Goal: Transaction & Acquisition: Purchase product/service

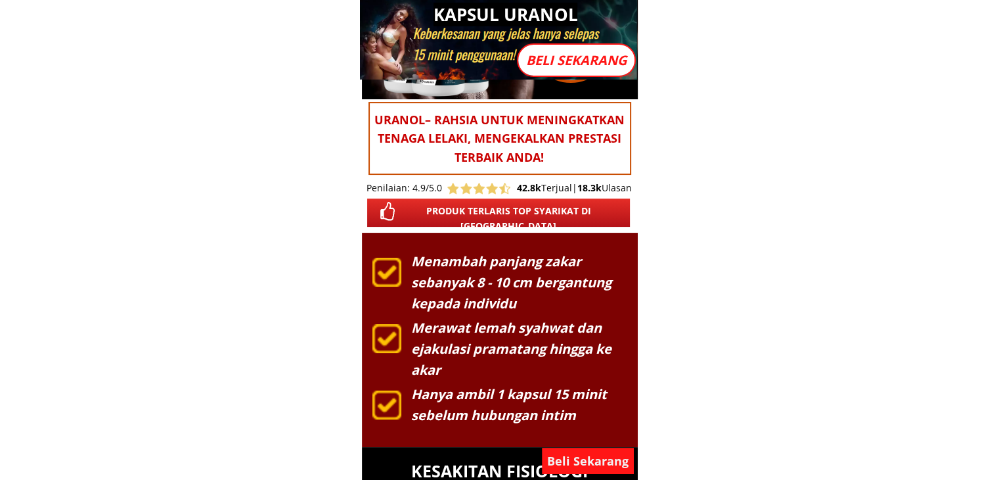
click at [589, 459] on p "Beli Sekarang" at bounding box center [588, 460] width 92 height 26
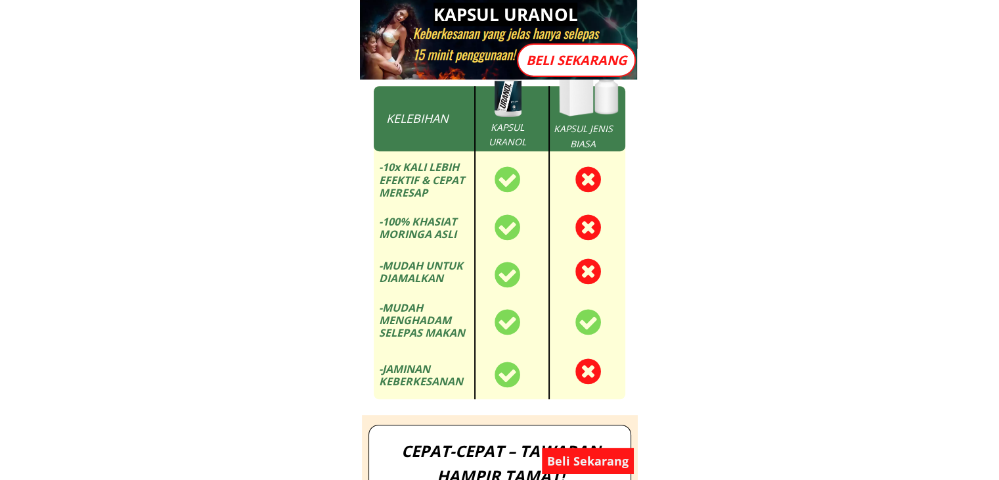
scroll to position [11033, 0]
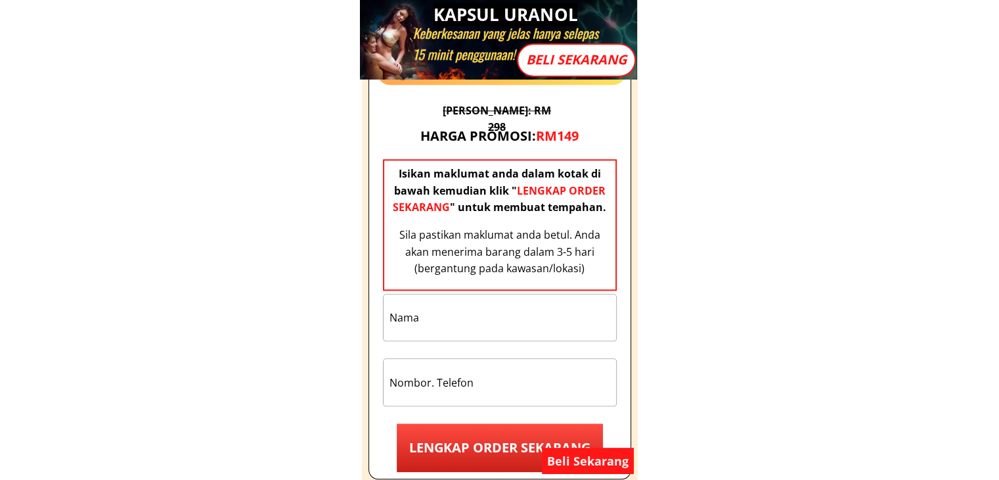
scroll to position [11427, 0]
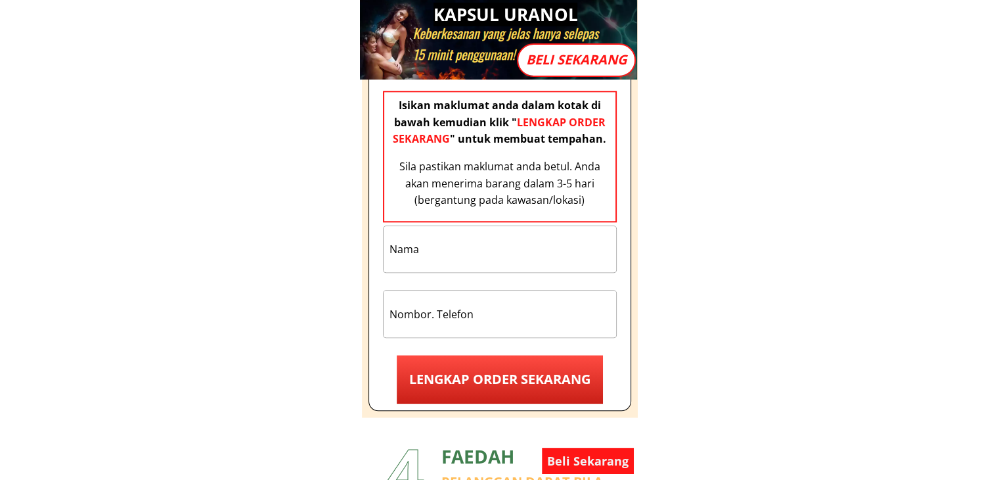
click at [486, 241] on input "text" at bounding box center [499, 249] width 227 height 46
type input "TEST"
click at [483, 305] on input "tel" at bounding box center [499, 313] width 227 height 46
type input "0912344567"
click at [503, 361] on p "LENGKAP ORDER SEKARANG" at bounding box center [500, 379] width 206 height 49
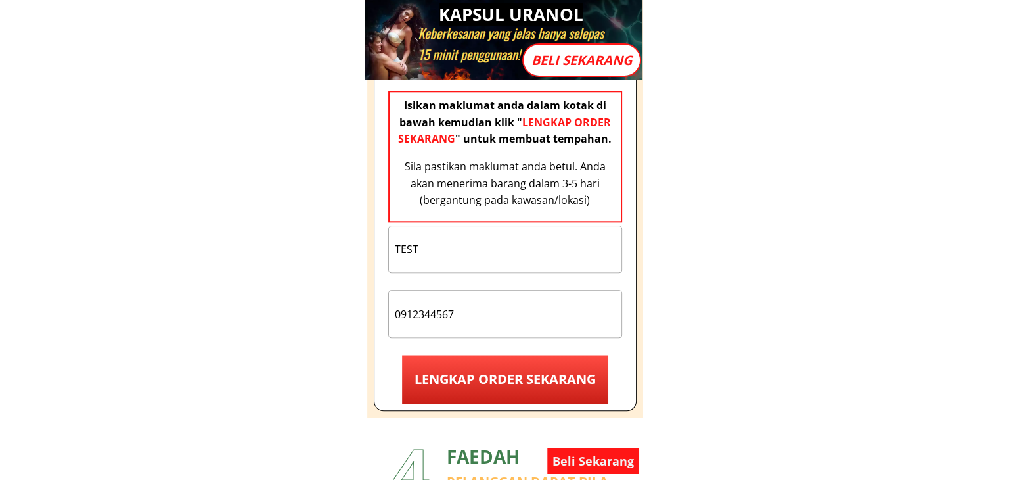
scroll to position [0, 0]
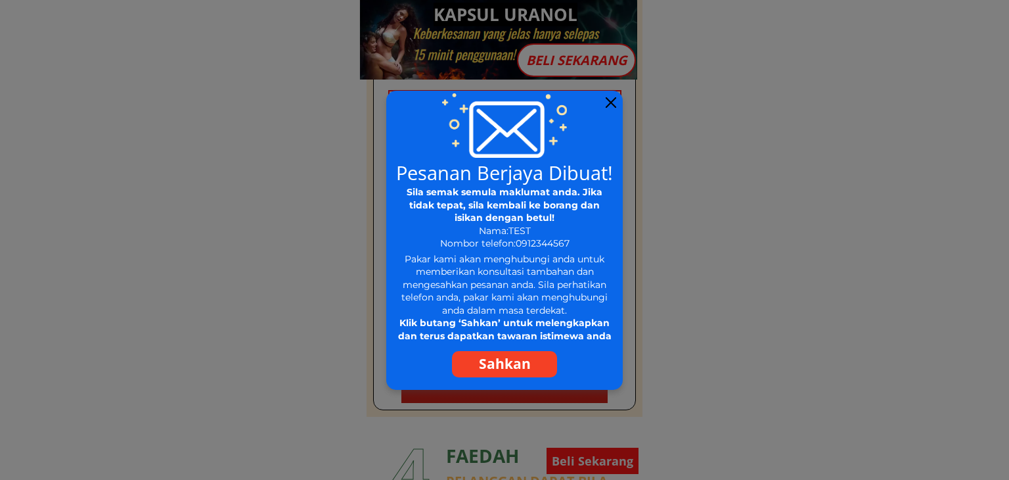
click at [516, 363] on p "Sahkan" at bounding box center [504, 364] width 105 height 26
click at [613, 99] on div at bounding box center [611, 102] width 11 height 11
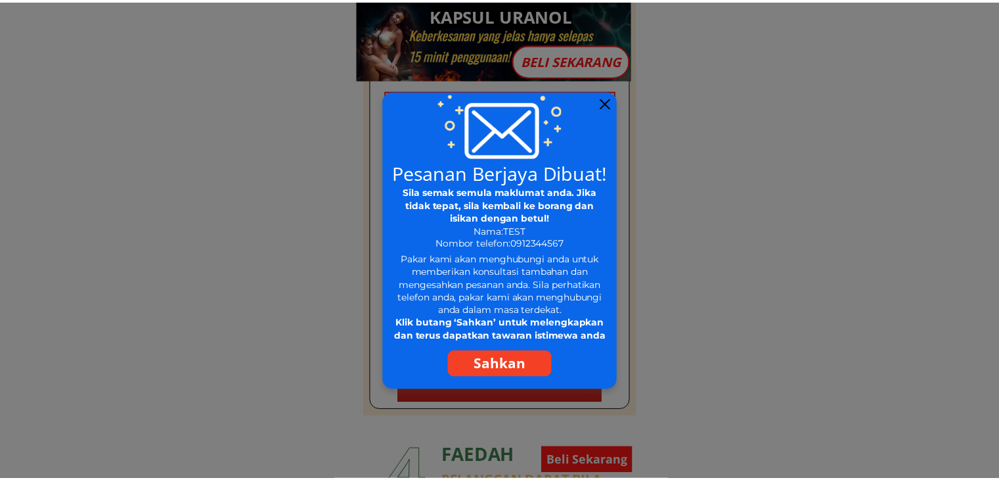
scroll to position [11427, 0]
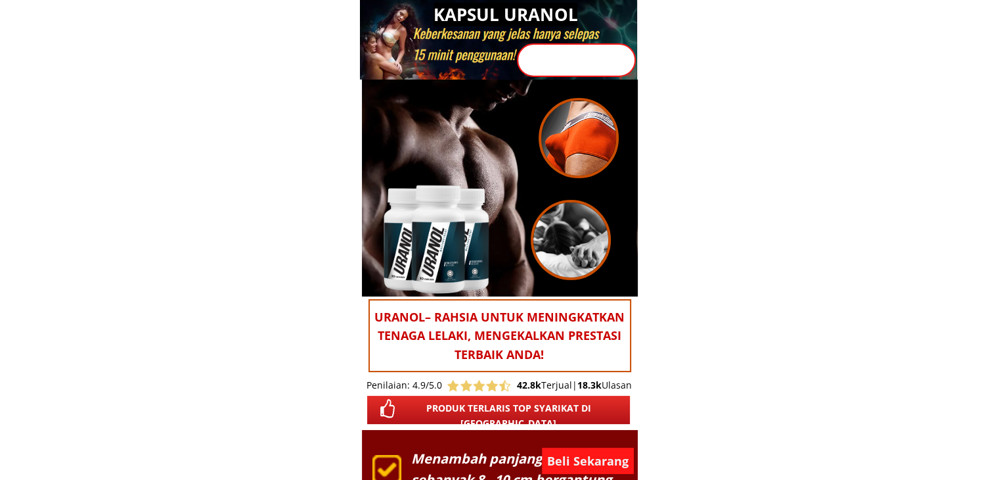
click at [595, 468] on p "Beli Sekarang" at bounding box center [588, 460] width 92 height 26
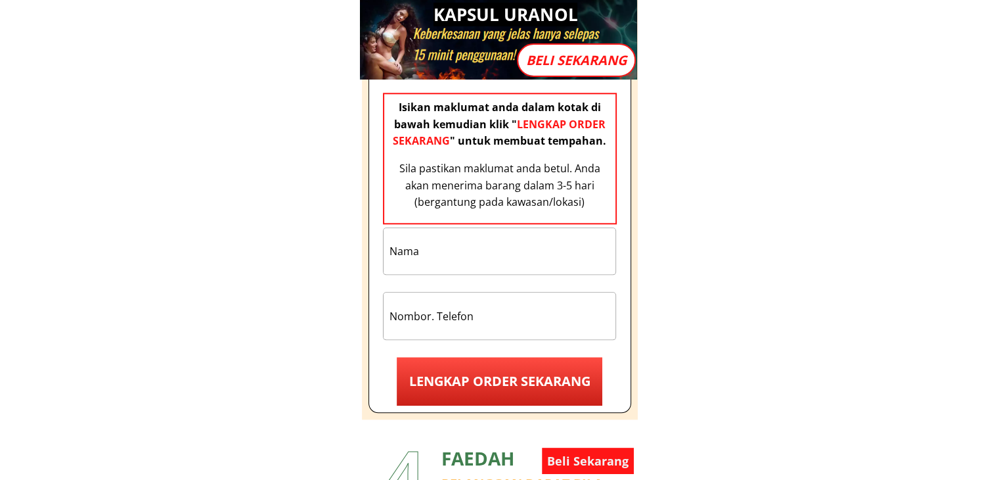
scroll to position [11427, 0]
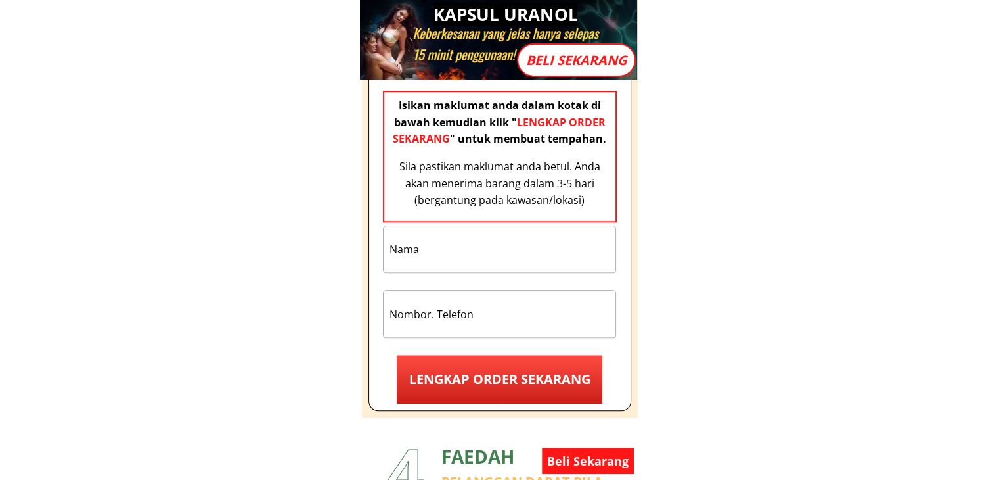
click at [470, 250] on input "text" at bounding box center [499, 249] width 227 height 46
type input "TEST"
click at [470, 315] on input "tel" at bounding box center [499, 313] width 227 height 46
type input "123456789"
click at [505, 363] on p "LENGKAP ORDER SEKARANG" at bounding box center [500, 379] width 206 height 49
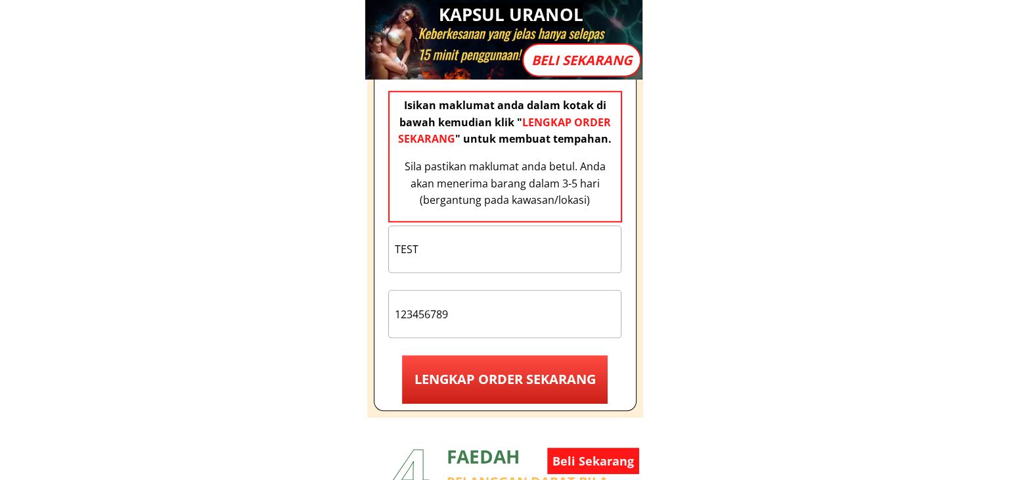
scroll to position [0, 0]
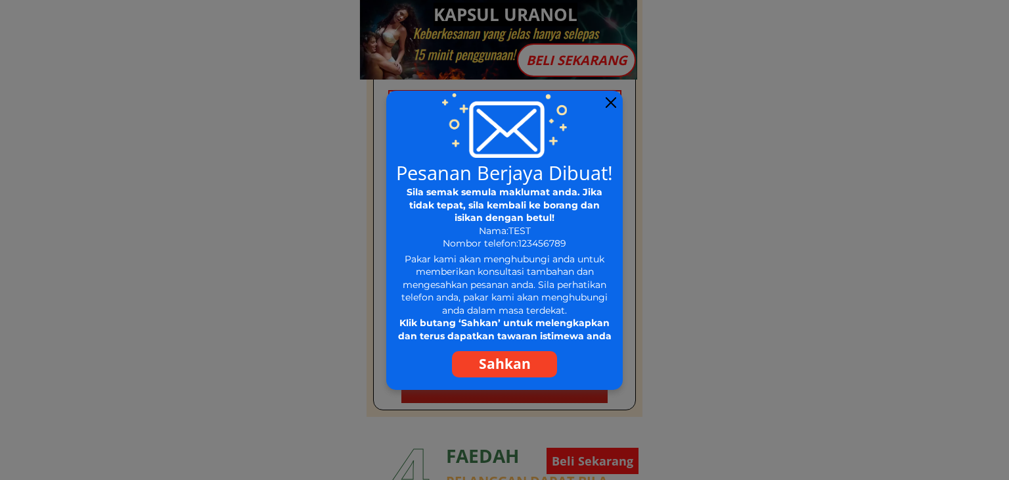
click at [608, 104] on div at bounding box center [611, 102] width 11 height 11
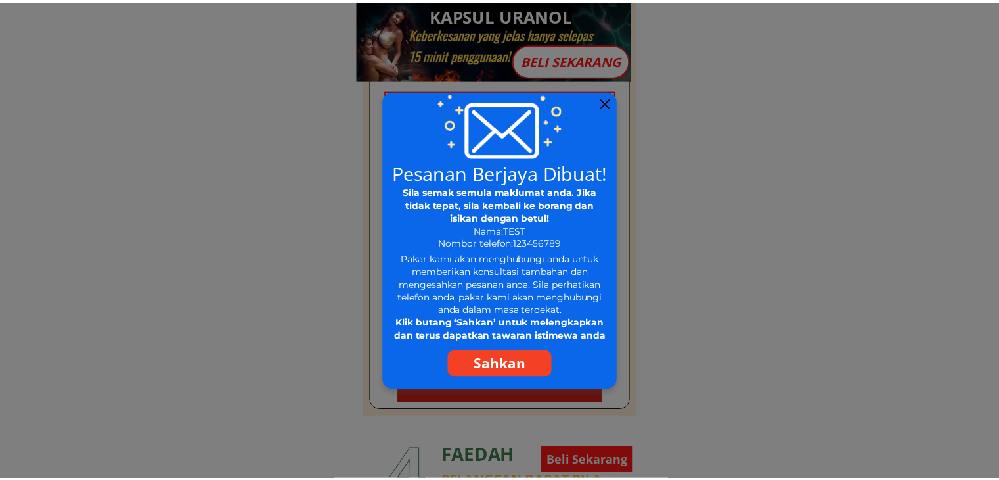
scroll to position [11427, 0]
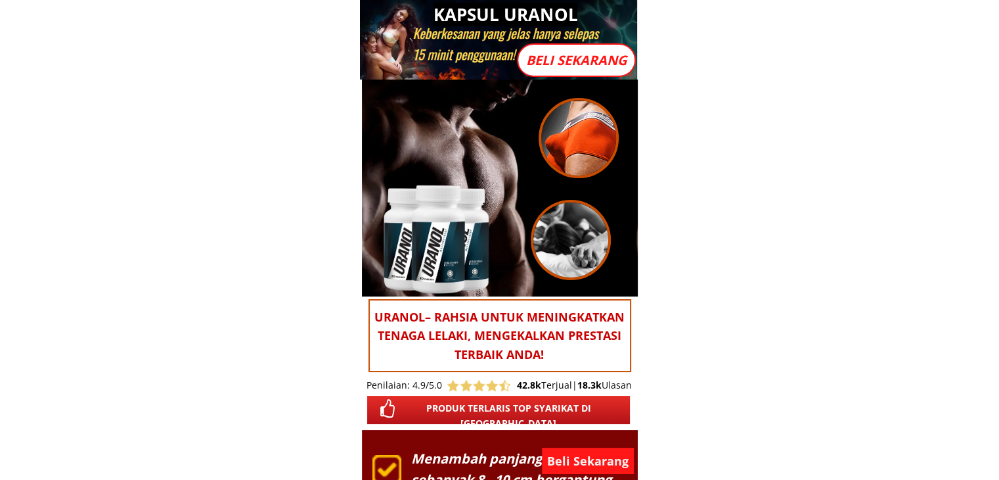
click at [615, 458] on p "Beli Sekarang" at bounding box center [588, 460] width 92 height 26
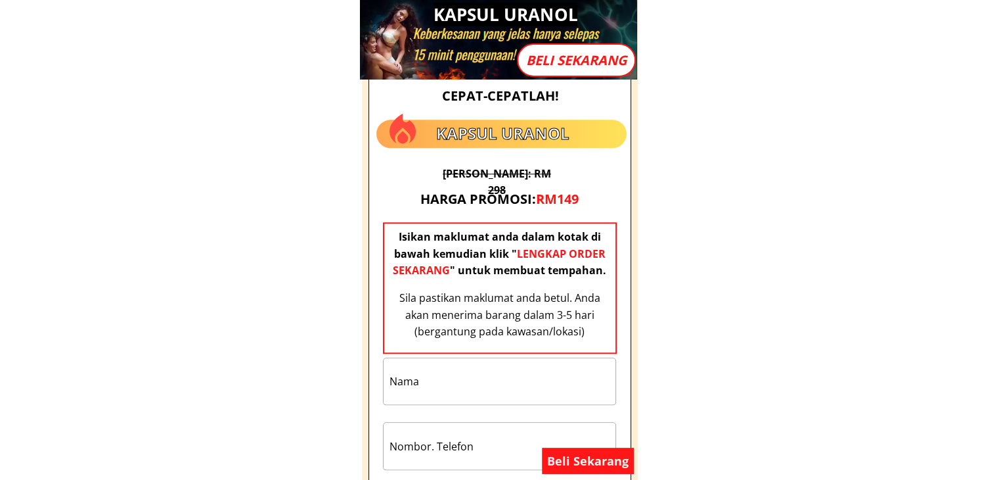
scroll to position [11427, 0]
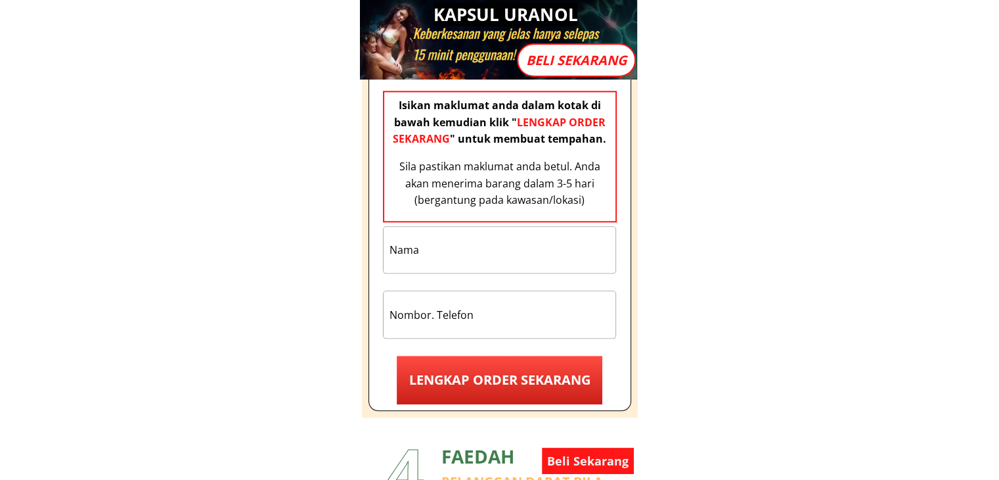
click at [478, 256] on input "text" at bounding box center [499, 250] width 227 height 46
type input "TEST"
click at [472, 314] on input "tel" at bounding box center [499, 314] width 227 height 46
type input "1234567899"
click at [565, 374] on p "LENGKAP ORDER SEKARANG" at bounding box center [500, 379] width 206 height 49
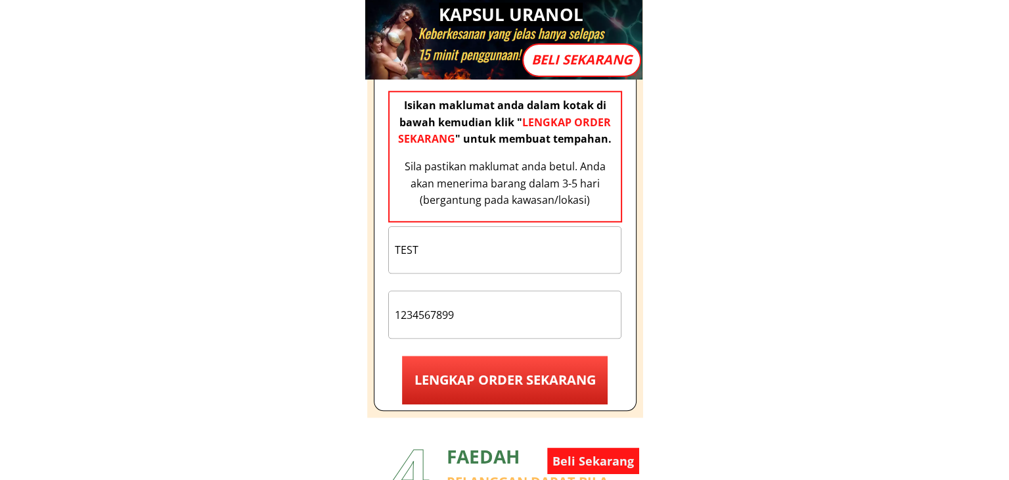
scroll to position [0, 0]
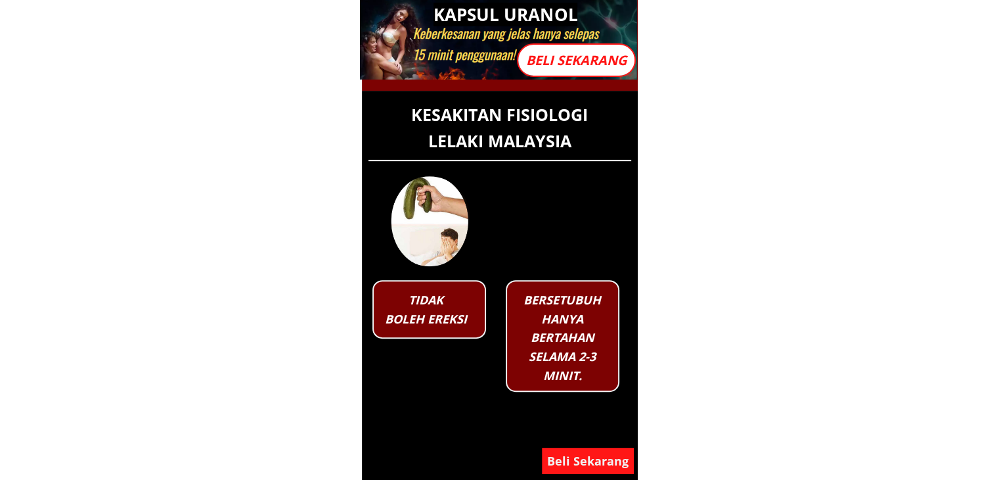
scroll to position [723, 0]
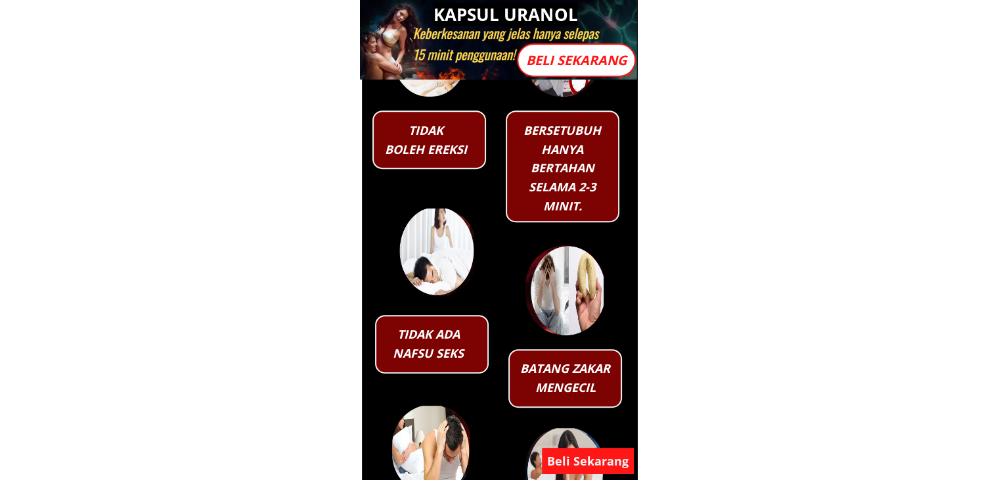
click at [607, 461] on p "Beli Sekarang" at bounding box center [588, 460] width 92 height 26
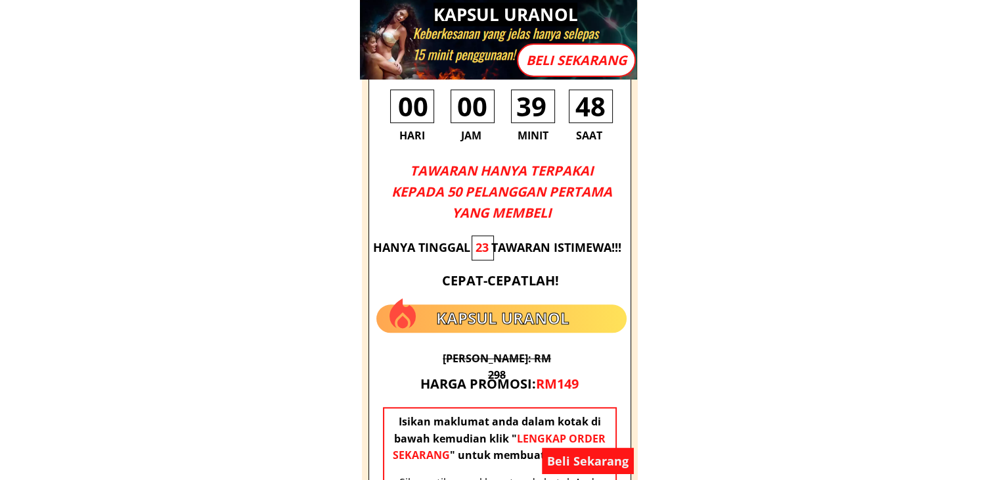
scroll to position [11493, 0]
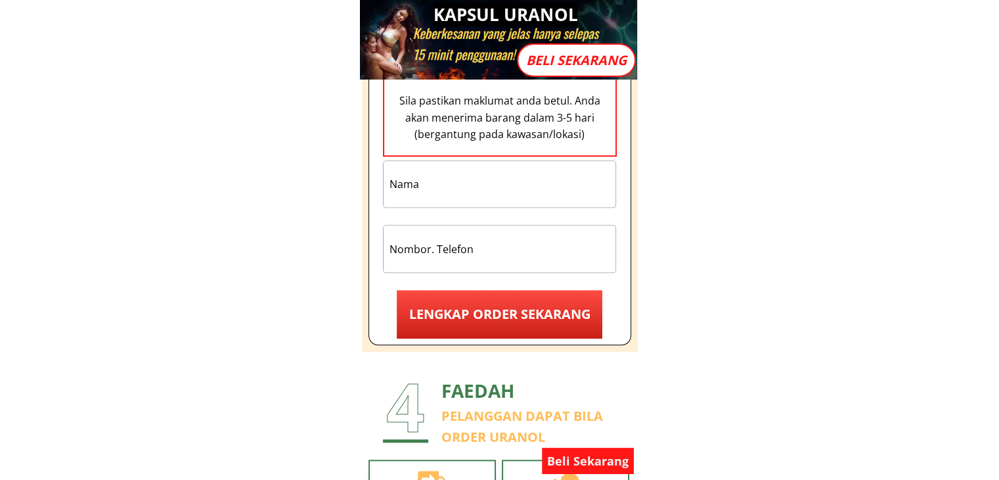
click at [514, 193] on input "text" at bounding box center [499, 184] width 227 height 46
click at [511, 193] on input "tss" at bounding box center [499, 184] width 227 height 46
type input "test"
click at [524, 237] on input "tel" at bounding box center [499, 248] width 227 height 46
type input "123456789"
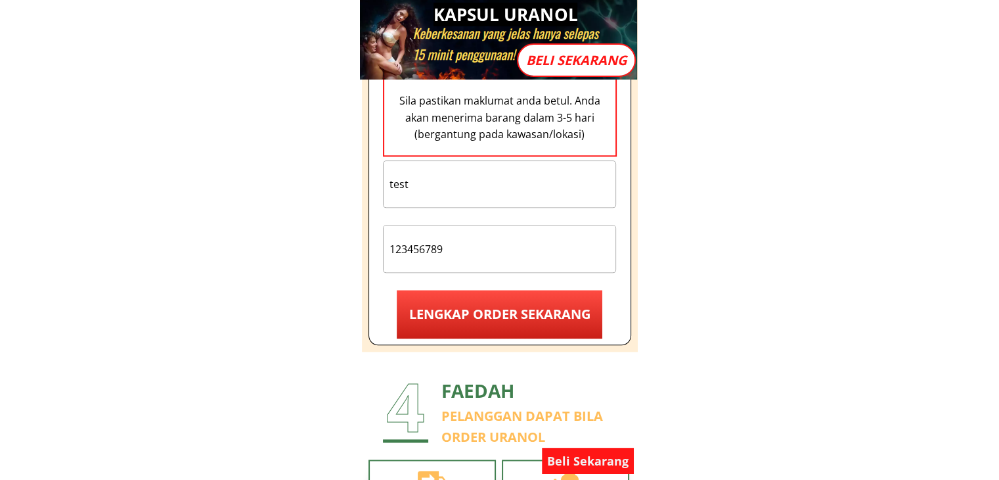
click at [538, 323] on p "LENGKAP ORDER SEKARANG" at bounding box center [500, 314] width 206 height 49
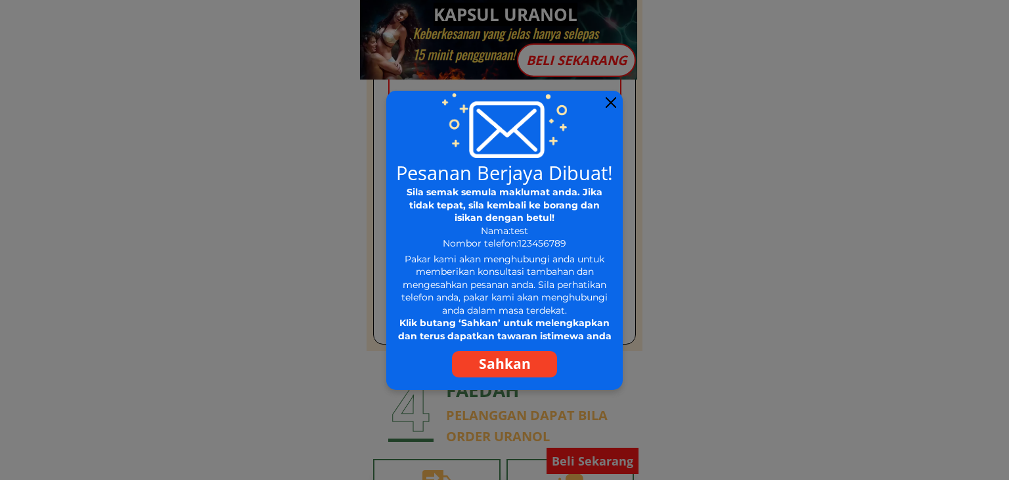
click at [613, 101] on div at bounding box center [611, 102] width 11 height 11
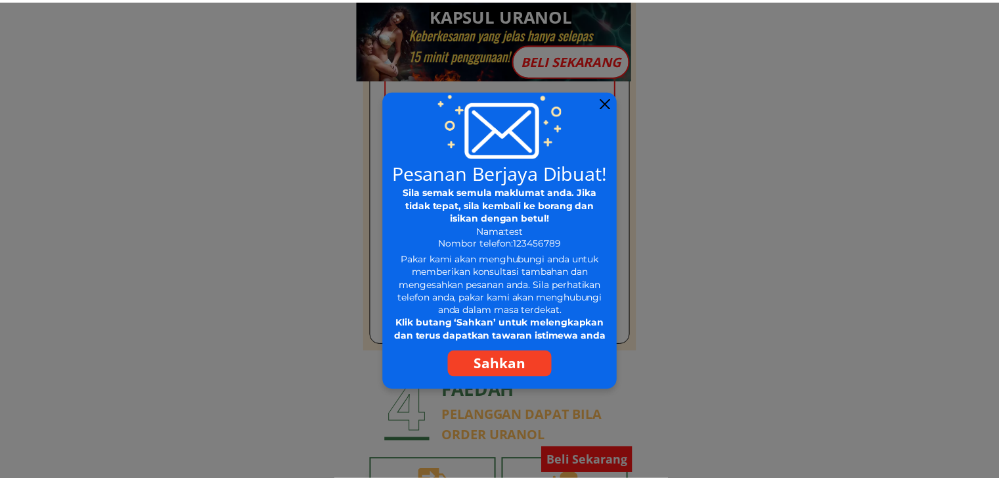
scroll to position [11493, 0]
